Goal: Information Seeking & Learning: Learn about a topic

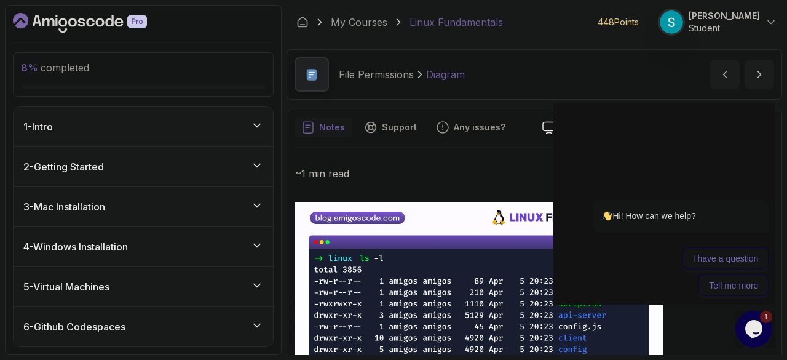
click at [86, 284] on h3 "5 - Virtual Machines" at bounding box center [66, 286] width 86 height 15
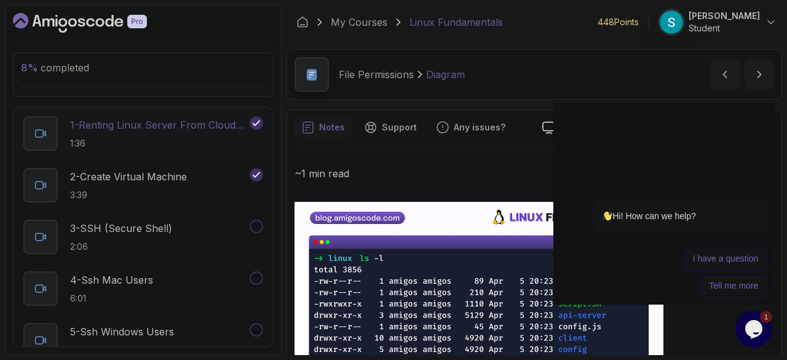
scroll to position [199, 0]
click at [114, 170] on p "2 - Create Virtual Machine" at bounding box center [128, 176] width 117 height 15
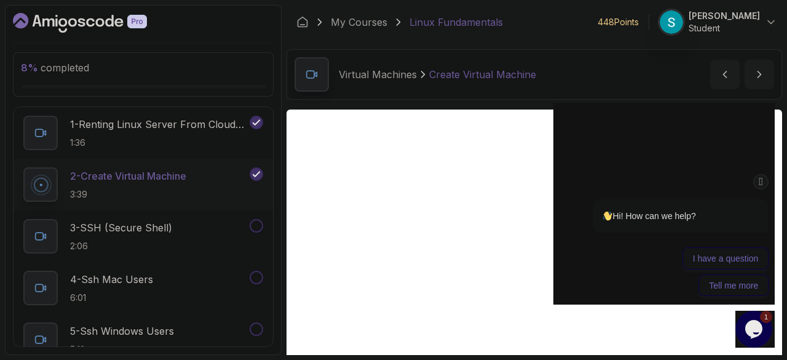
click at [765, 181] on icon "Chat attention grabber" at bounding box center [761, 181] width 10 height 13
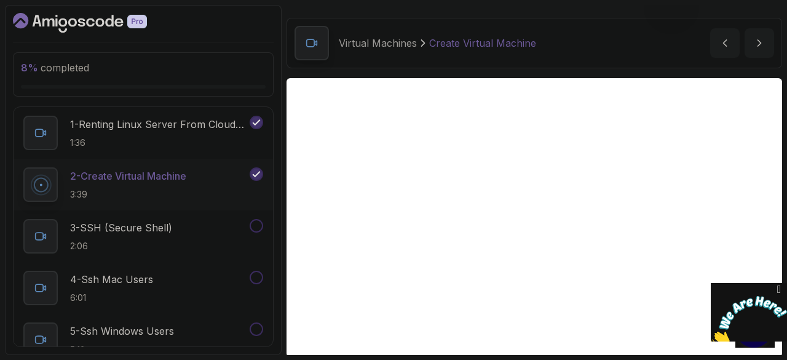
scroll to position [50, 0]
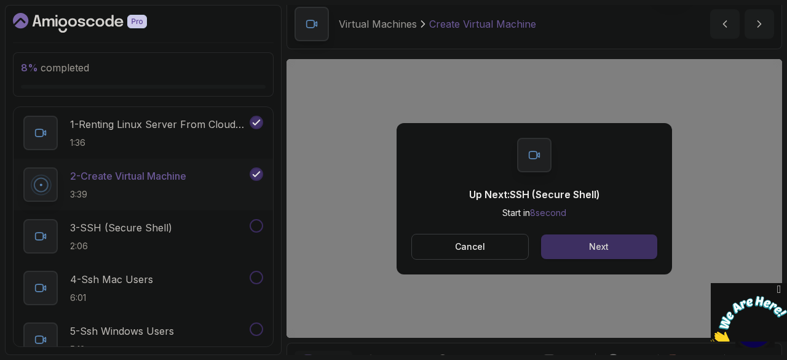
click at [593, 247] on div "Next" at bounding box center [599, 246] width 20 height 12
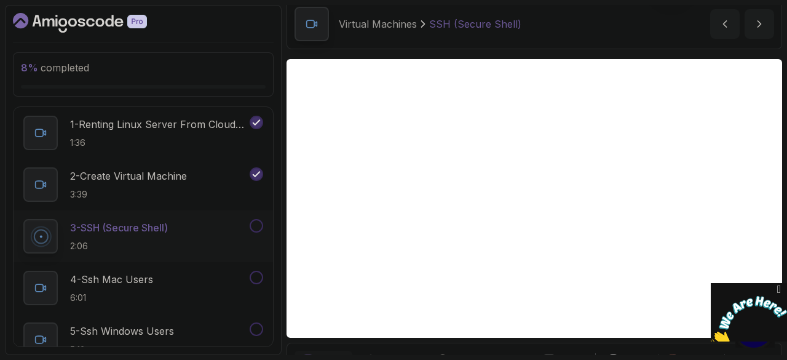
click at [161, 230] on p "3 - SSH (Secure Shell)" at bounding box center [119, 227] width 98 height 15
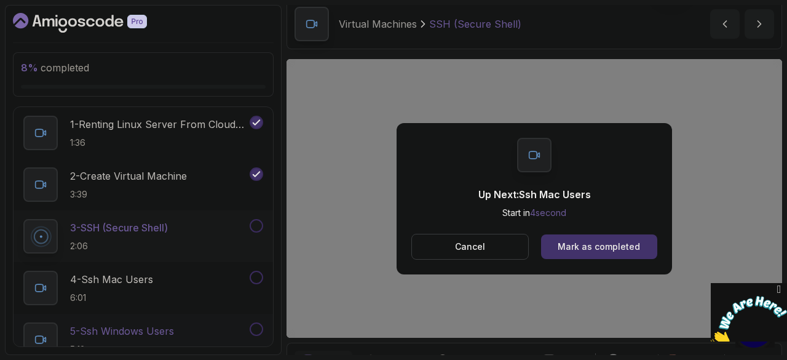
click at [133, 330] on p "5 - Ssh Windows Users" at bounding box center [122, 331] width 104 height 15
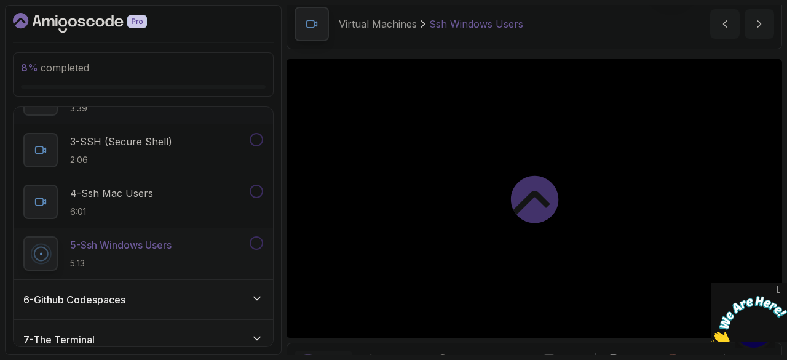
scroll to position [308, 0]
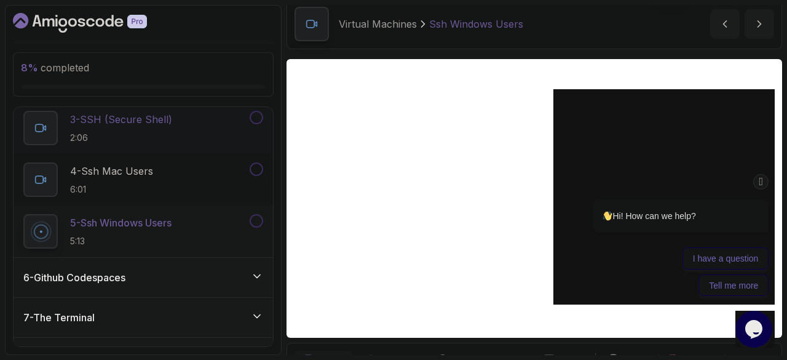
click at [161, 121] on p "3 - SSH (Secure Shell)" at bounding box center [121, 119] width 102 height 15
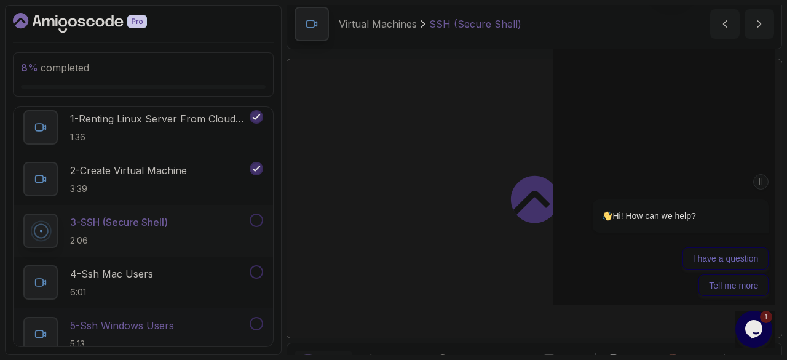
scroll to position [204, 0]
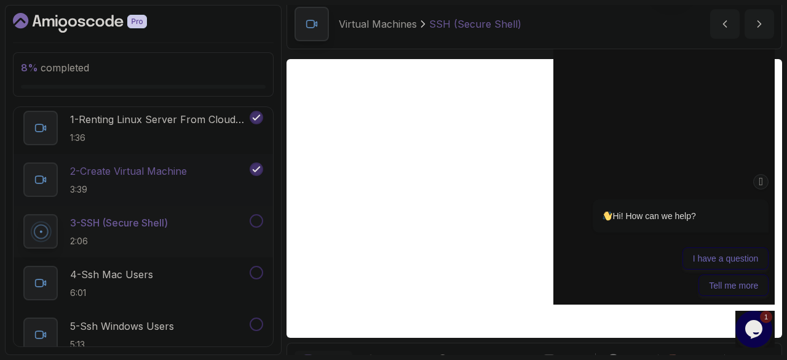
click at [140, 169] on p "2 - Create Virtual Machine" at bounding box center [128, 171] width 117 height 15
click at [762, 183] on icon "Chat attention grabber" at bounding box center [761, 181] width 10 height 13
